Goal: Navigation & Orientation: Find specific page/section

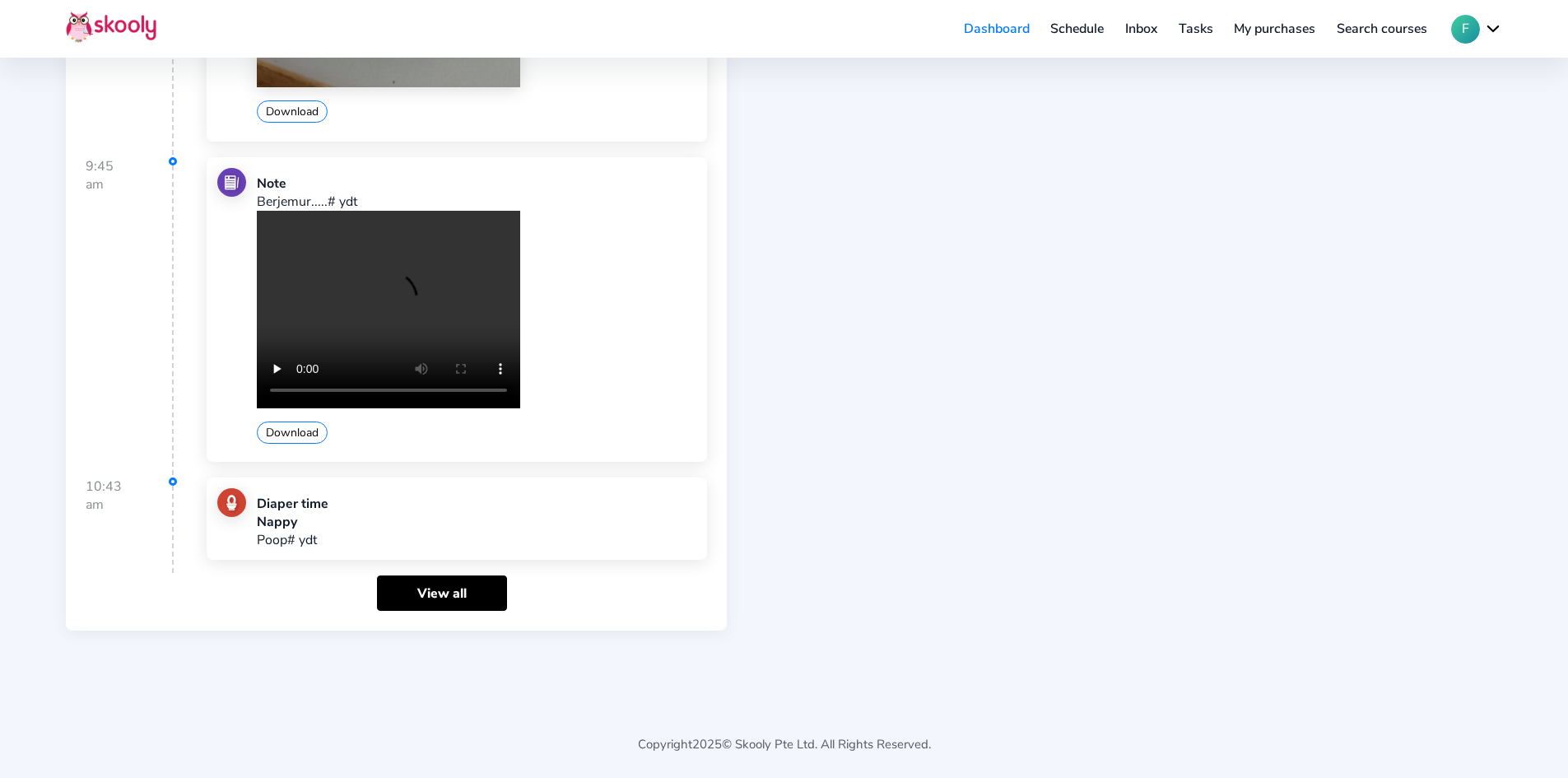
scroll to position [798, 0]
click at [426, 588] on link "View all" at bounding box center [442, 592] width 130 height 35
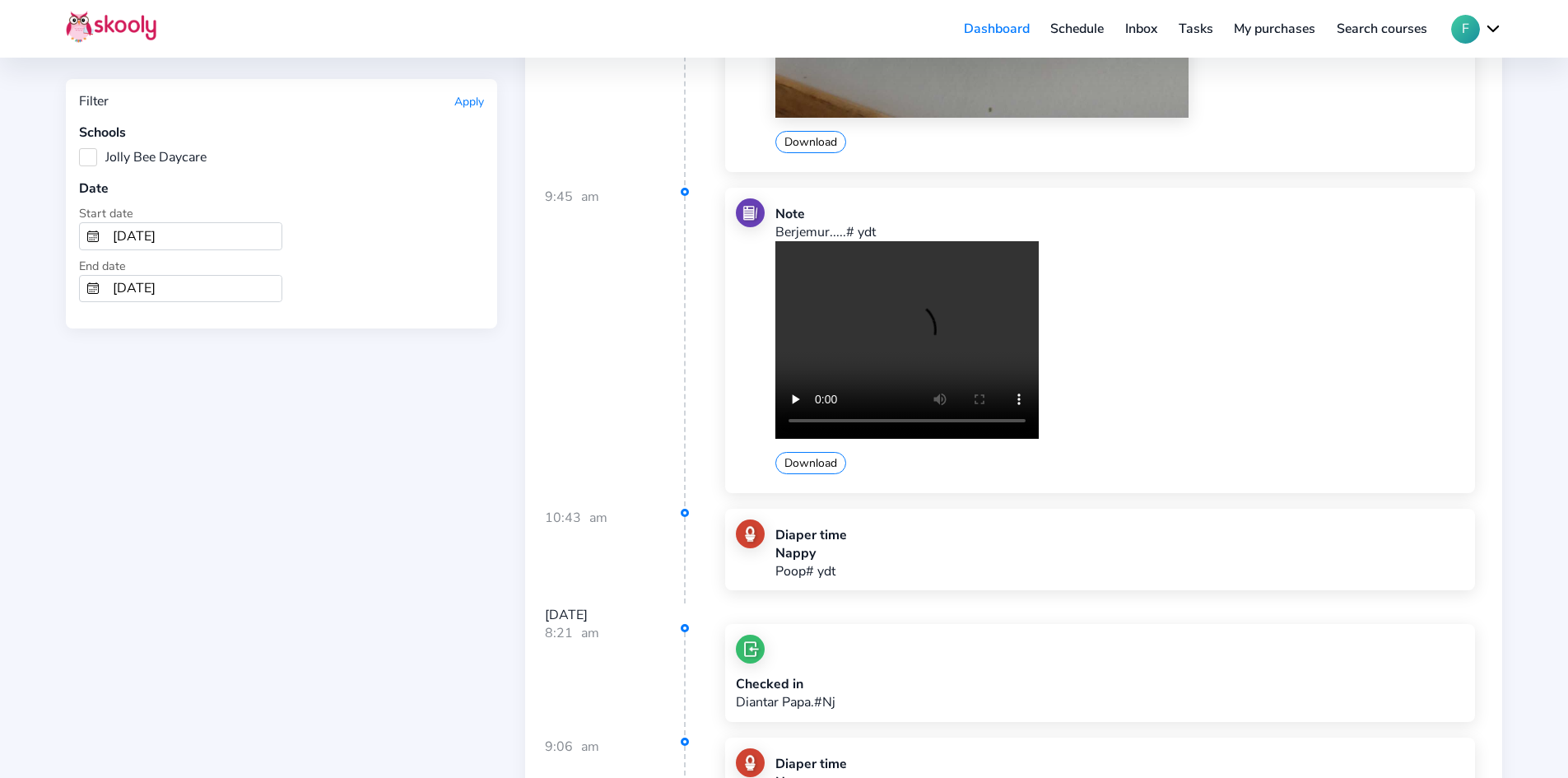
scroll to position [1235, 0]
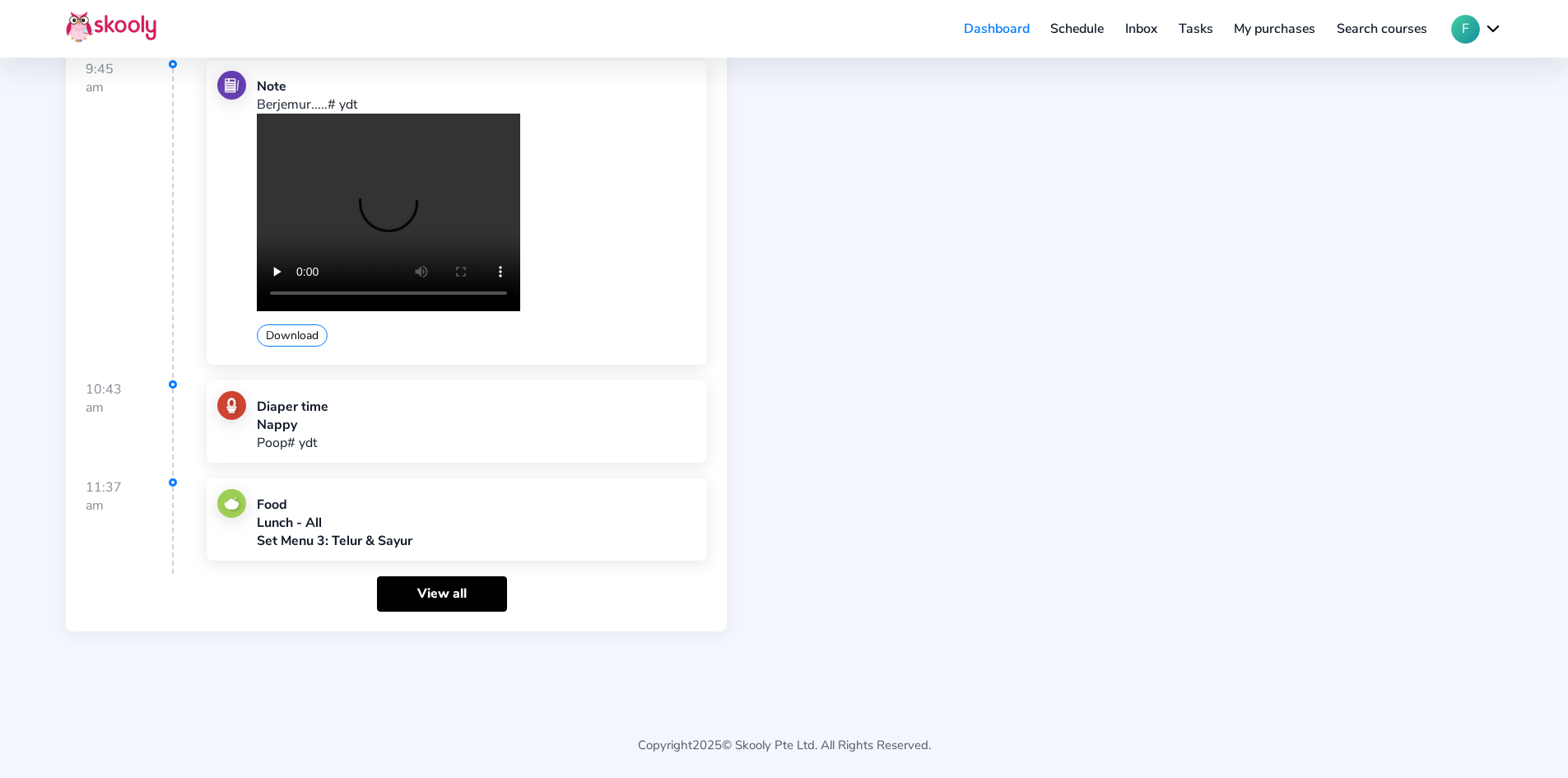
scroll to position [896, 0]
